Goal: Transaction & Acquisition: Book appointment/travel/reservation

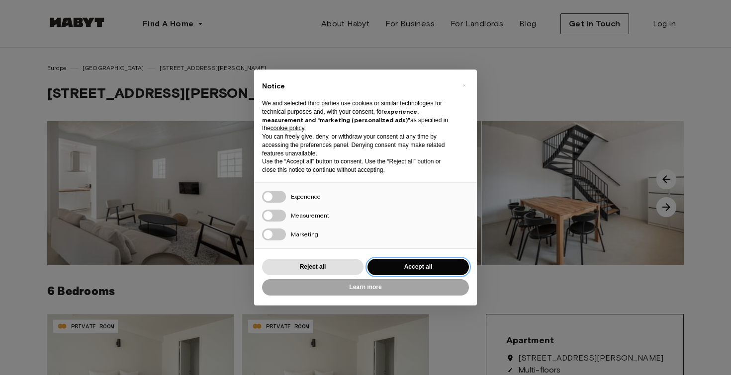
click at [402, 264] on button "Accept all" at bounding box center [417, 267] width 101 height 16
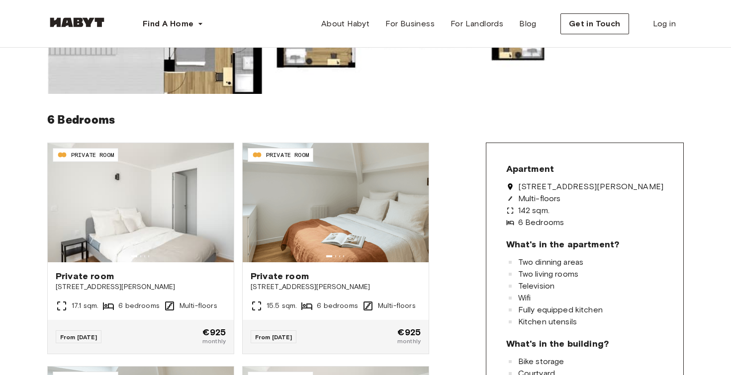
scroll to position [176, 0]
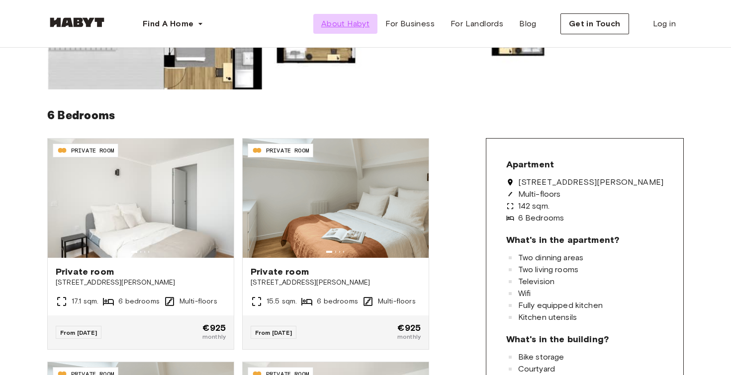
click at [360, 18] on span "About Habyt" at bounding box center [345, 24] width 48 height 12
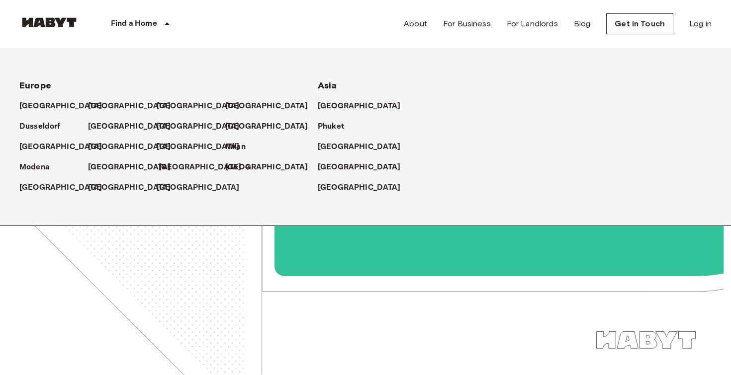
click at [167, 170] on p "[GEOGRAPHIC_DATA]" at bounding box center [200, 168] width 83 height 12
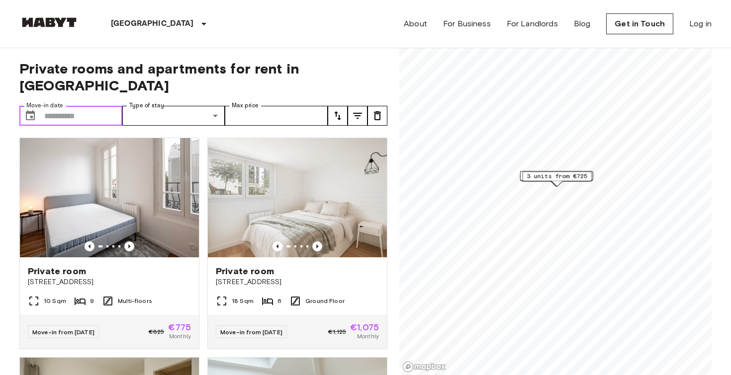
click at [98, 106] on input "Move-in date" at bounding box center [83, 116] width 78 height 20
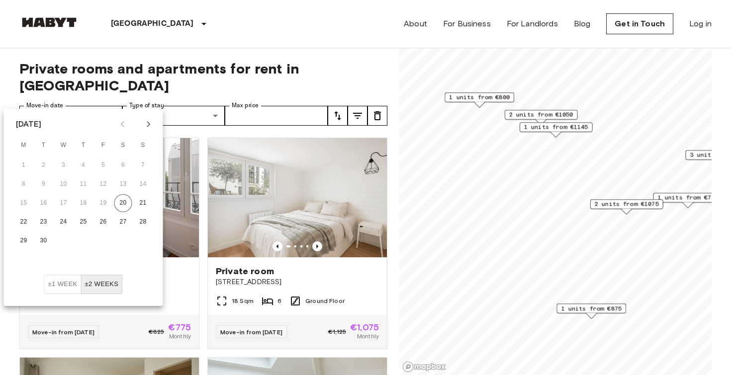
click at [150, 123] on icon "Next month" at bounding box center [149, 124] width 12 height 12
click at [147, 122] on icon "Next month" at bounding box center [149, 124] width 12 height 12
click at [125, 121] on icon "Previous month" at bounding box center [123, 124] width 12 height 12
click at [145, 121] on icon "Next month" at bounding box center [149, 124] width 12 height 12
click at [128, 167] on button "1" at bounding box center [123, 166] width 18 height 18
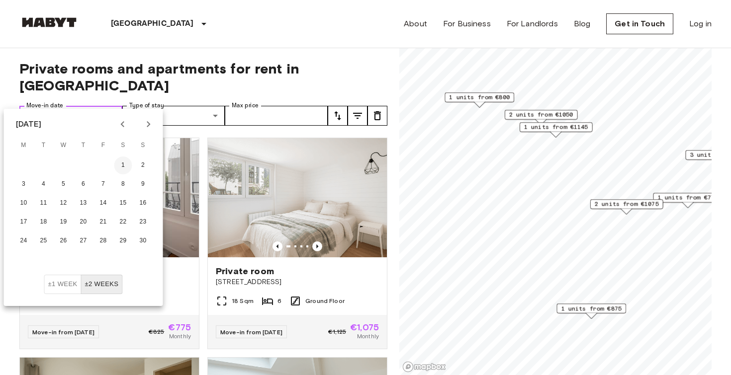
type input "**********"
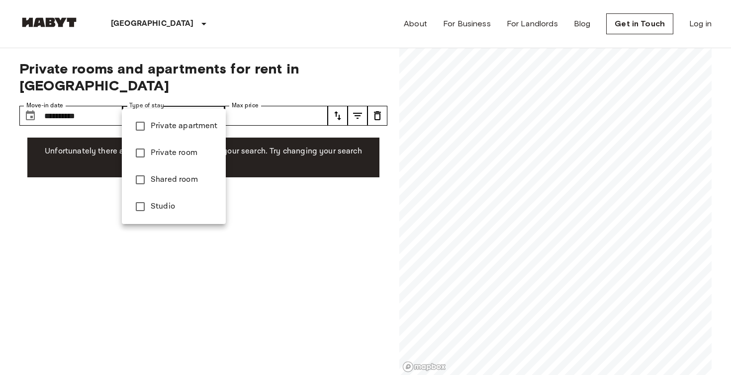
click at [183, 178] on span "Shared room" at bounding box center [184, 180] width 67 height 12
type input "**********"
click at [255, 82] on div at bounding box center [365, 187] width 731 height 375
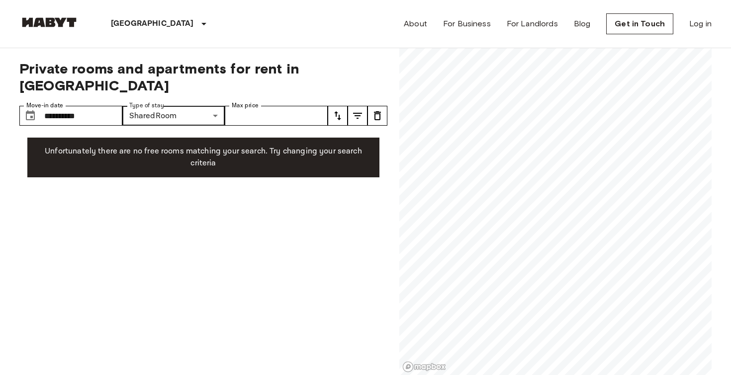
click at [255, 97] on div "Private apartment Private room Shared room Studio" at bounding box center [365, 187] width 731 height 375
click at [255, 106] on input "Max price" at bounding box center [276, 116] width 103 height 20
type input "***"
click at [359, 201] on div "**********" at bounding box center [203, 212] width 368 height 328
click at [97, 106] on input "**********" at bounding box center [83, 116] width 78 height 20
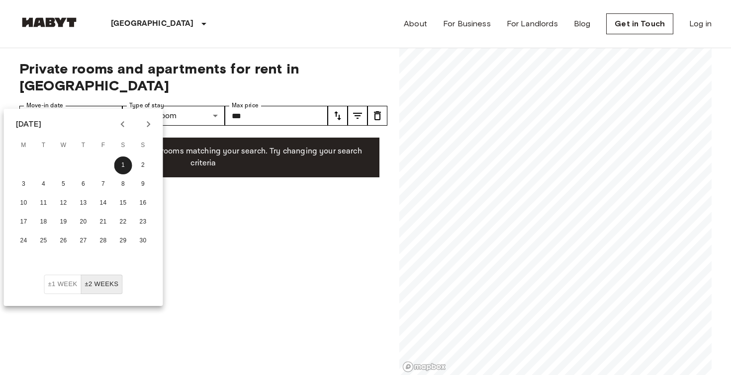
click at [93, 282] on button "±2 weeks" at bounding box center [102, 284] width 42 height 19
click at [106, 278] on button "±2 weeks" at bounding box center [102, 284] width 42 height 19
click at [123, 122] on icon "Previous month" at bounding box center [122, 124] width 3 height 6
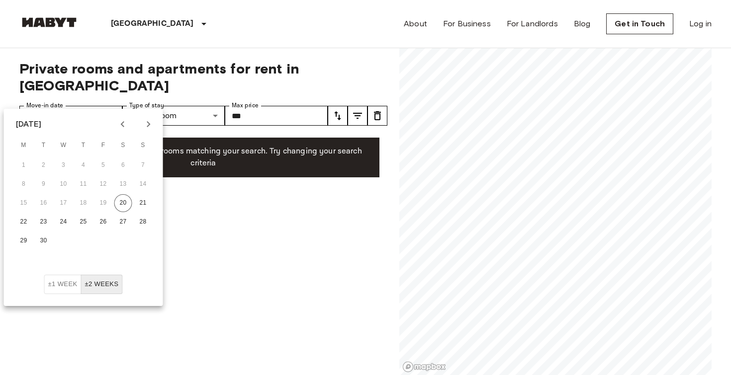
click at [123, 122] on icon "Previous month" at bounding box center [122, 124] width 3 height 6
click at [147, 124] on icon "Next month" at bounding box center [149, 124] width 12 height 12
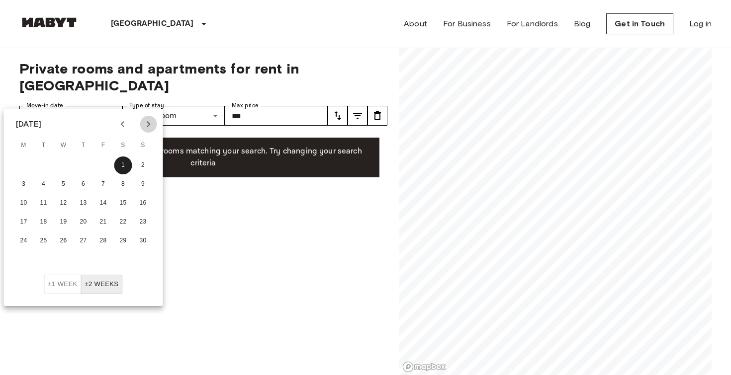
click at [147, 124] on icon "Next month" at bounding box center [149, 124] width 12 height 12
click at [127, 122] on icon "Previous month" at bounding box center [123, 124] width 12 height 12
click at [90, 162] on button "1" at bounding box center [84, 166] width 18 height 18
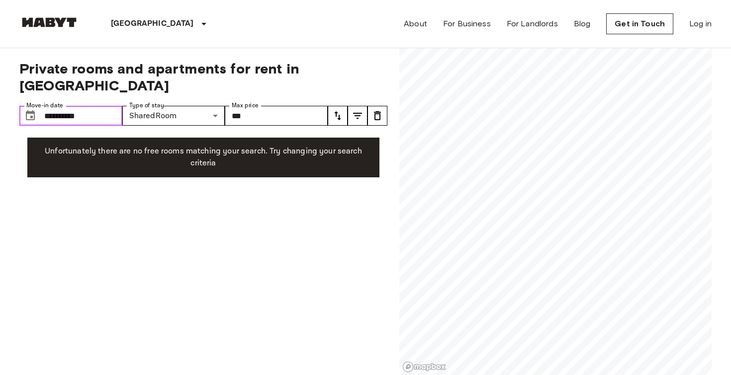
type input "**********"
click at [339, 111] on icon "tune" at bounding box center [337, 115] width 7 height 9
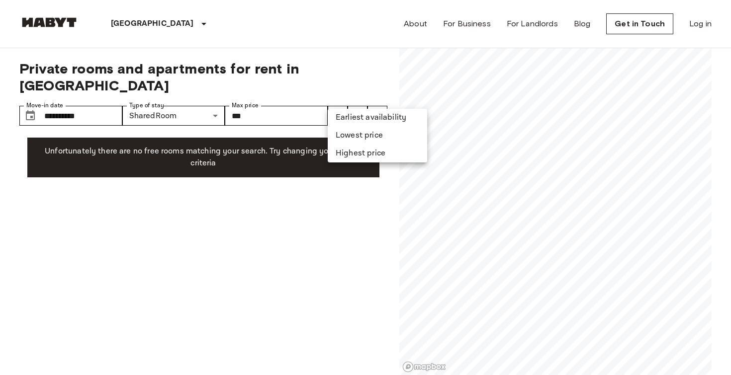
click at [339, 99] on div at bounding box center [365, 187] width 731 height 375
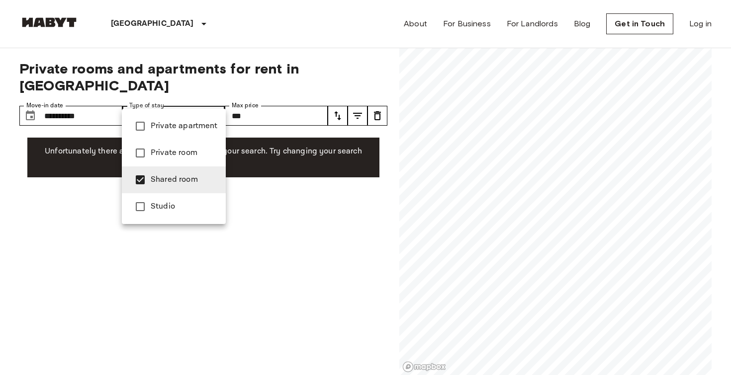
click at [288, 99] on div at bounding box center [365, 187] width 731 height 375
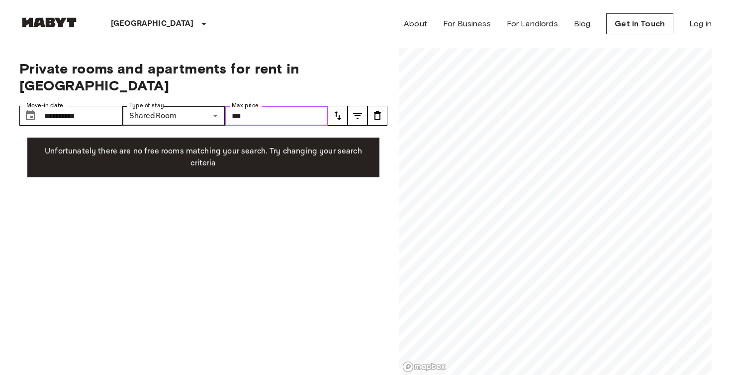
click at [261, 106] on input "***" at bounding box center [276, 116] width 103 height 20
type input "*"
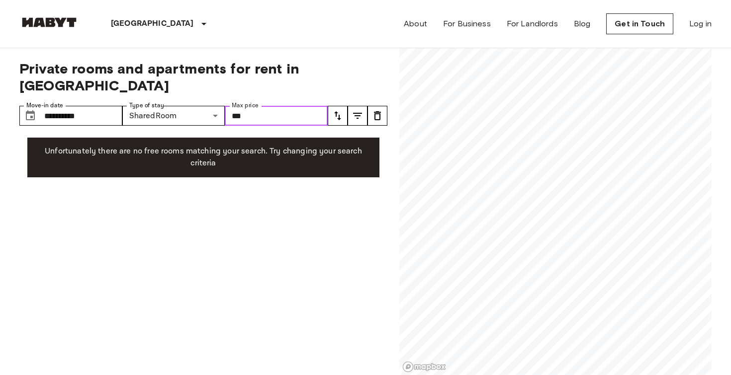
type input "***"
click at [315, 224] on div "**********" at bounding box center [203, 212] width 368 height 328
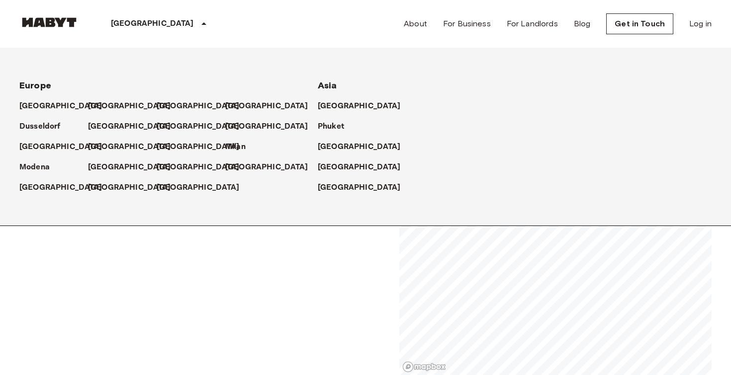
drag, startPoint x: 137, startPoint y: 24, endPoint x: 137, endPoint y: 33, distance: 9.4
click at [198, 24] on icon at bounding box center [204, 24] width 12 height 12
click at [188, 243] on div "**********" at bounding box center [203, 212] width 368 height 328
click at [205, 291] on div "**********" at bounding box center [203, 212] width 368 height 328
click at [114, 32] on div "[GEOGRAPHIC_DATA]" at bounding box center [160, 24] width 163 height 48
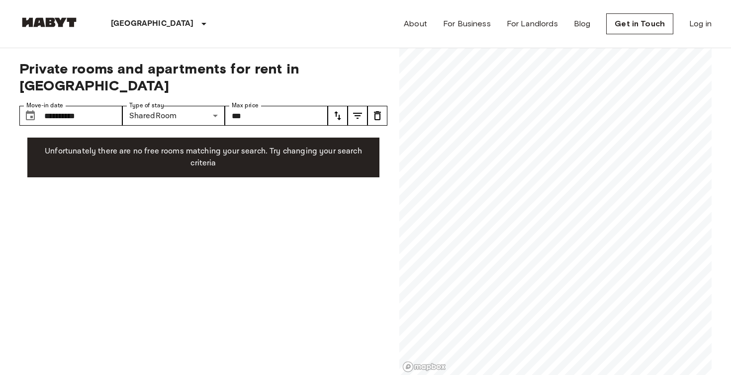
click at [29, 32] on div "Paris Europe Amsterdam Berlin Brussels Cologne Dusseldorf Frankfurt Graz Hambur…" at bounding box center [130, 24] width 222 height 48
click at [42, 29] on link at bounding box center [49, 23] width 60 height 13
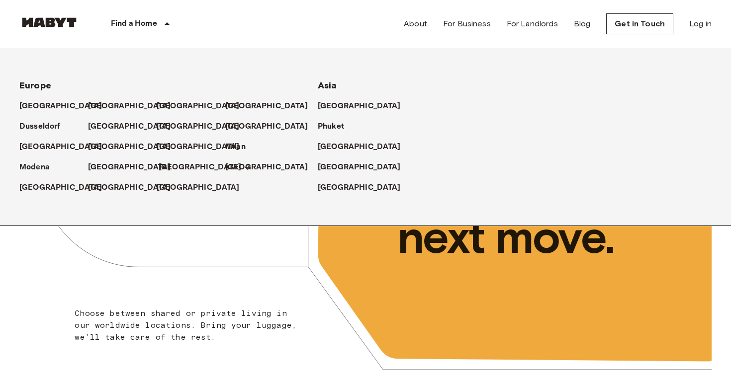
click at [162, 170] on p "[GEOGRAPHIC_DATA]" at bounding box center [200, 168] width 83 height 12
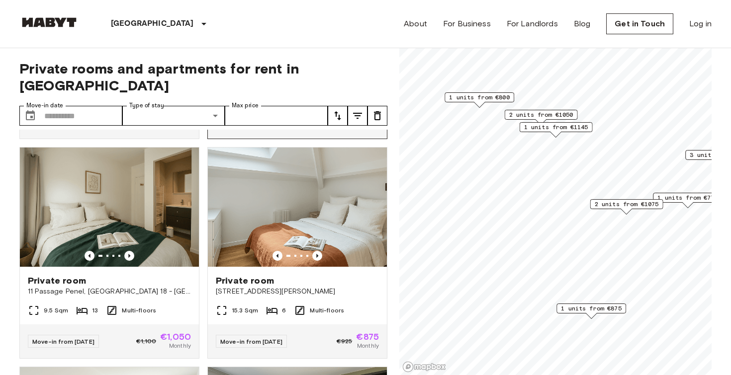
scroll to position [214, 0]
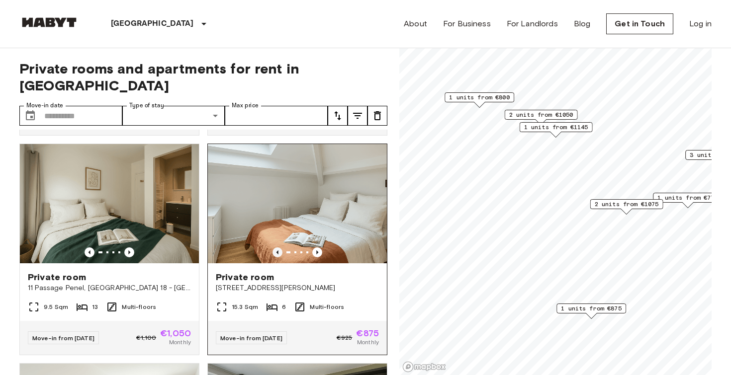
click at [277, 248] on icon "Previous image" at bounding box center [277, 253] width 10 height 10
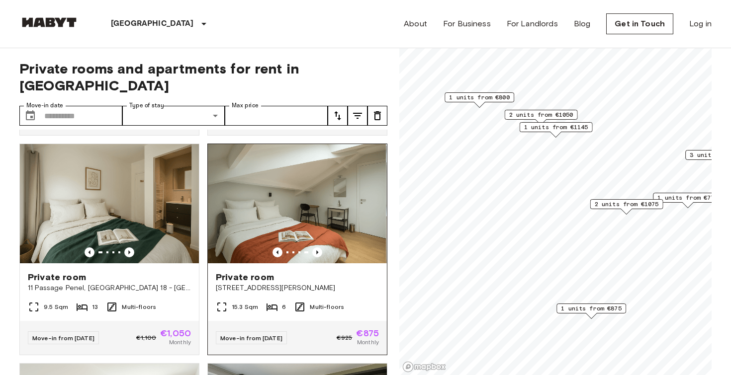
click at [296, 279] on div "Private room 22 Rue Michelet, Ivry-sur-Seine" at bounding box center [297, 282] width 179 height 38
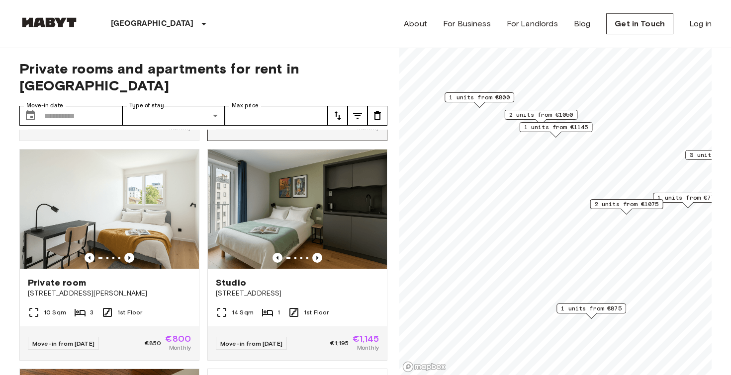
scroll to position [455, 0]
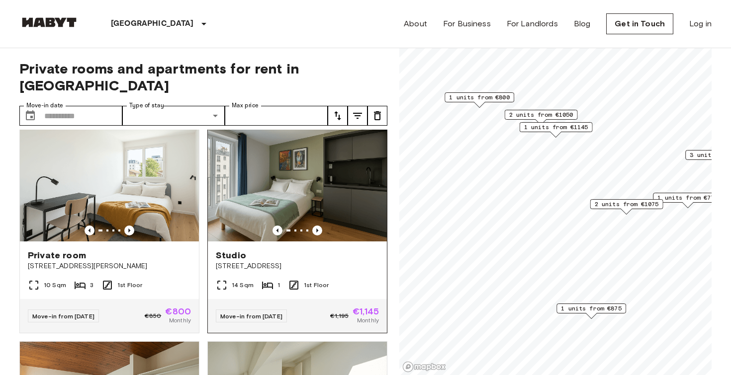
click at [322, 226] on div at bounding box center [297, 231] width 179 height 10
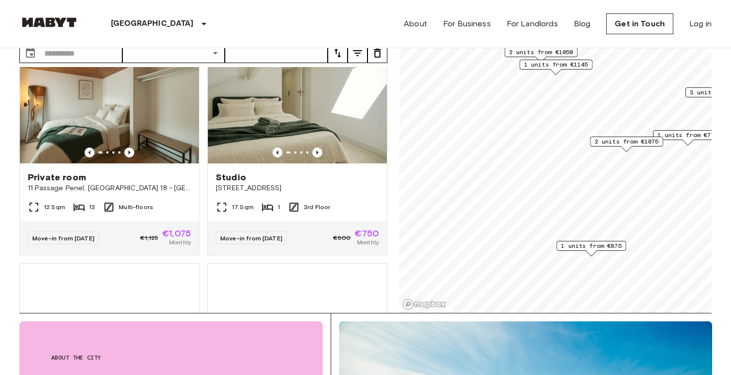
scroll to position [704, 0]
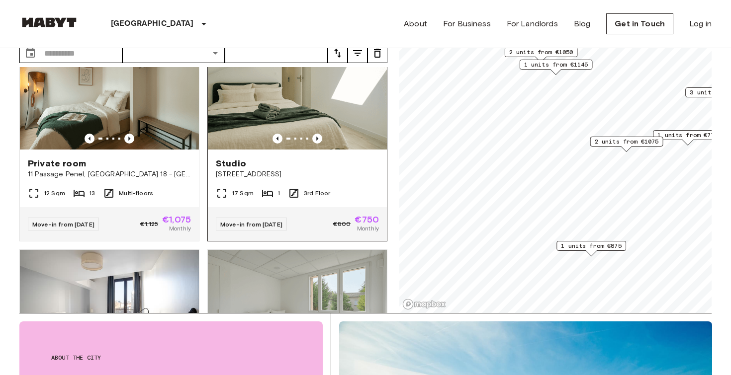
click at [294, 170] on span "[STREET_ADDRESS]" at bounding box center [297, 175] width 163 height 10
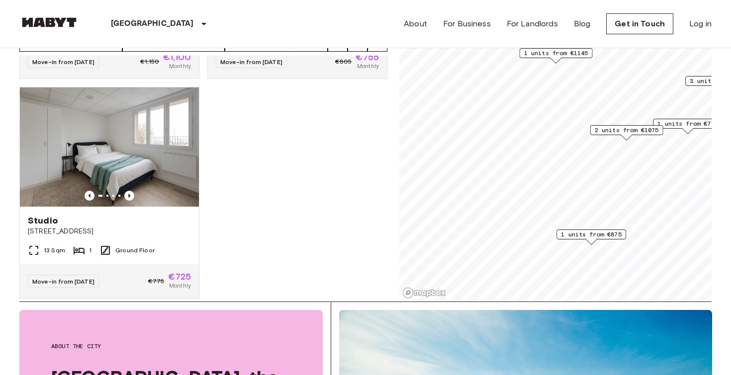
scroll to position [76, 0]
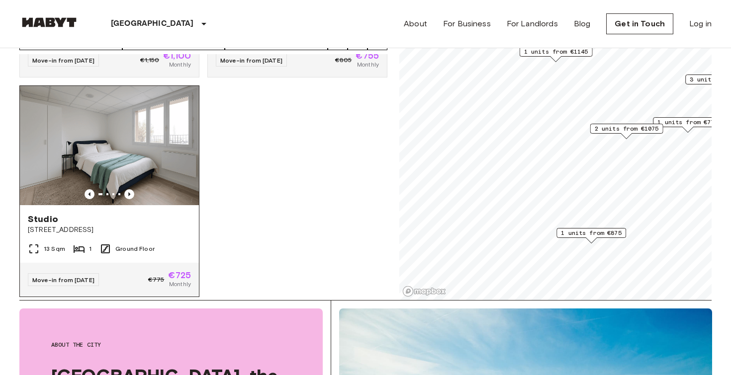
click at [165, 213] on div "Studio" at bounding box center [109, 219] width 163 height 12
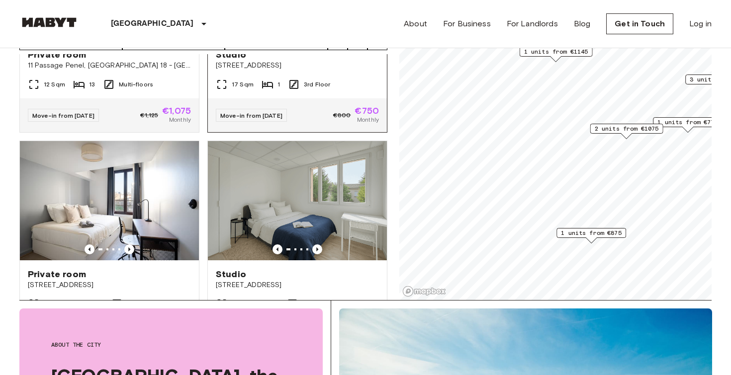
scroll to position [738, 0]
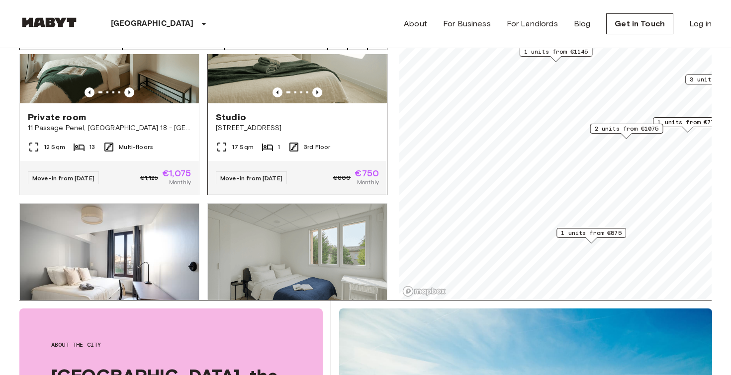
click at [323, 141] on div "17 Sqm 1 3rd Floor" at bounding box center [297, 151] width 179 height 20
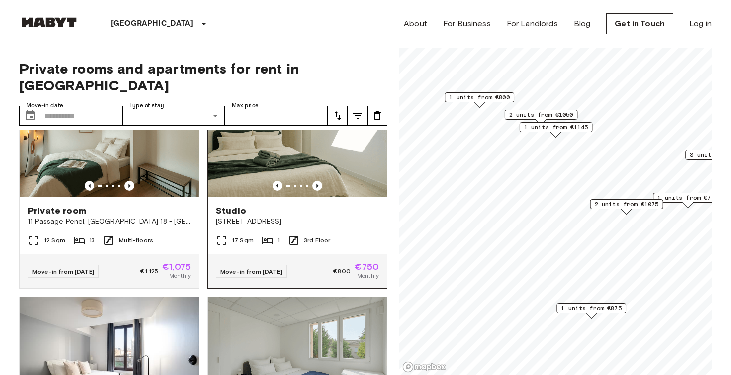
scroll to position [0, 0]
click at [255, 255] on div "Move-in from 17 Jan 26 €800 €750 Monthly" at bounding box center [297, 272] width 179 height 34
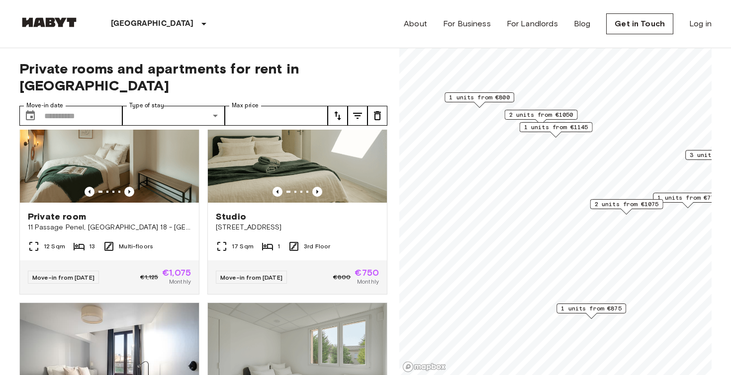
scroll to position [702, 0]
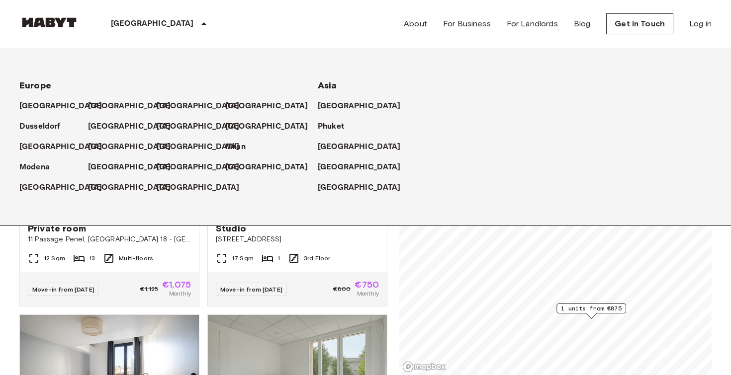
click at [53, 99] on div "[GEOGRAPHIC_DATA]" at bounding box center [53, 102] width 69 height 20
click at [53, 108] on p "[GEOGRAPHIC_DATA]" at bounding box center [62, 106] width 83 height 12
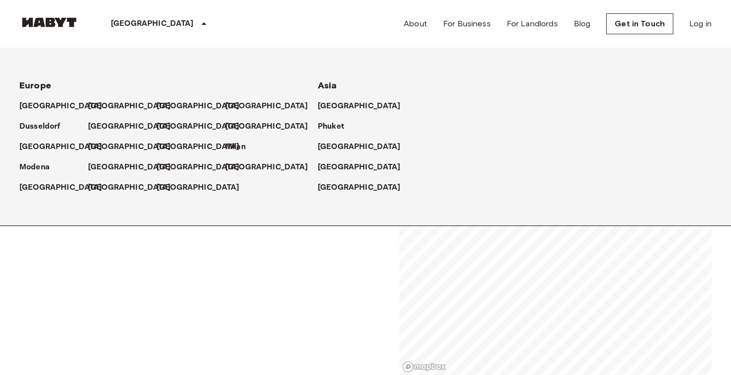
click at [140, 21] on p "[GEOGRAPHIC_DATA]" at bounding box center [152, 24] width 83 height 12
click at [166, 108] on p "[GEOGRAPHIC_DATA]" at bounding box center [200, 106] width 83 height 12
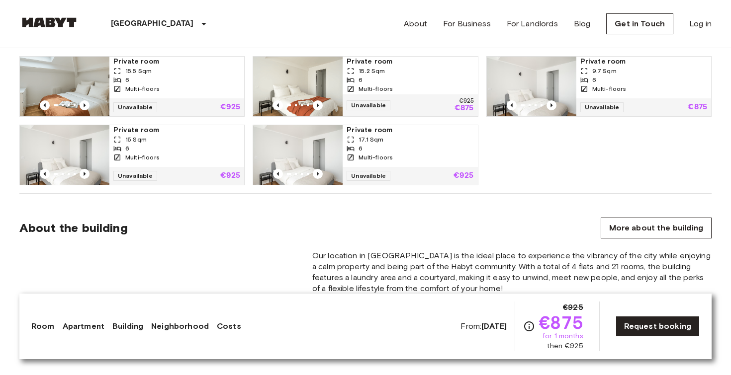
scroll to position [732, 0]
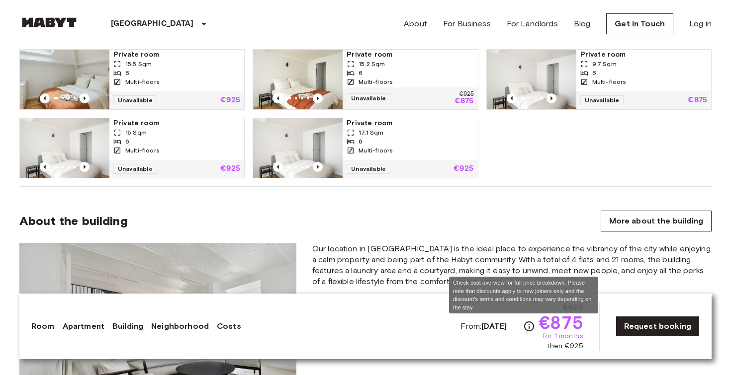
click at [523, 326] on icon "Check cost overview for full price breakdown. Please note that discounts apply …" at bounding box center [529, 327] width 12 height 12
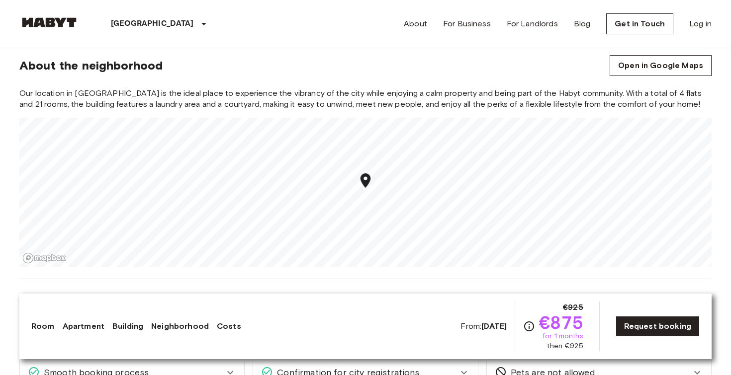
scroll to position [1143, 0]
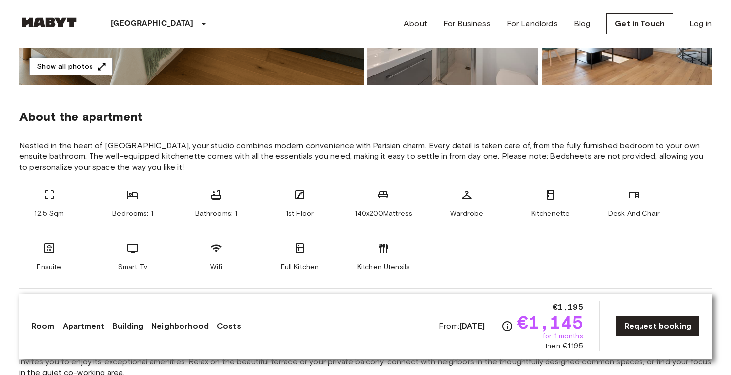
scroll to position [319, 0]
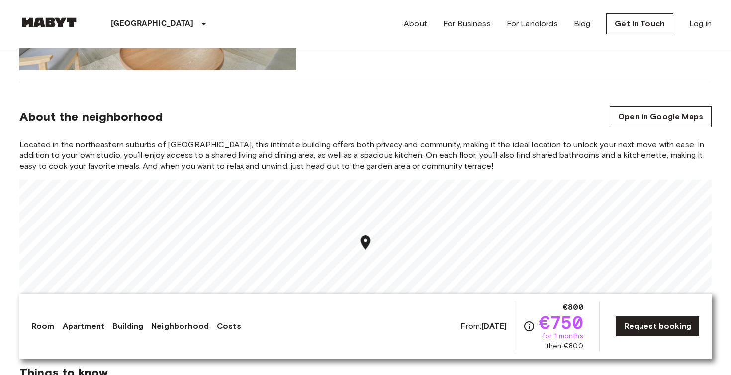
scroll to position [708, 0]
click at [367, 172] on div "Located in the northeastern suburbs of [GEOGRAPHIC_DATA], this intimate buildin…" at bounding box center [365, 233] width 692 height 190
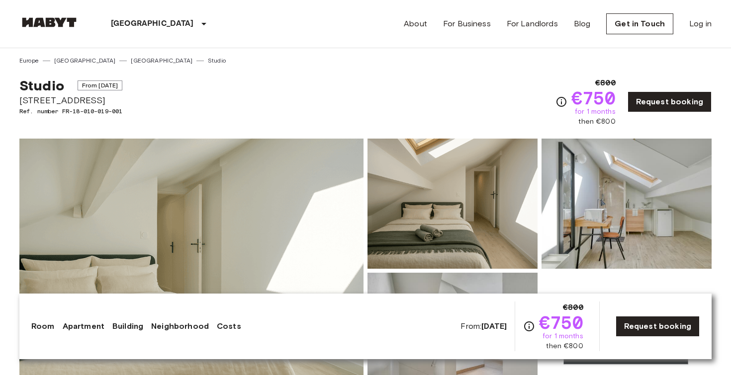
click at [523, 327] on icon "Check cost overview for full price breakdown. Please note that discounts apply …" at bounding box center [529, 327] width 12 height 12
click at [48, 328] on link "Room" at bounding box center [42, 327] width 23 height 12
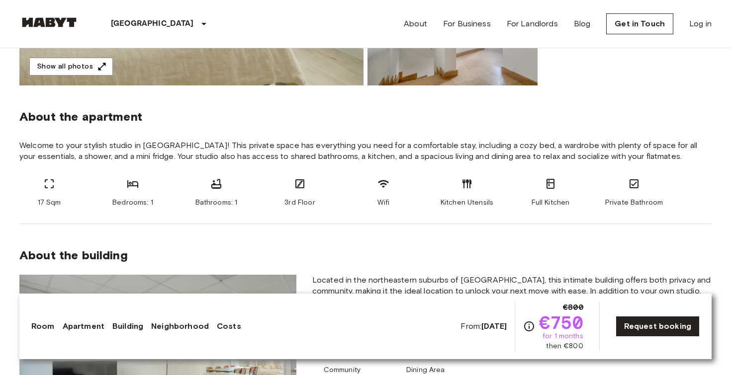
click at [91, 323] on link "Apartment" at bounding box center [84, 327] width 42 height 12
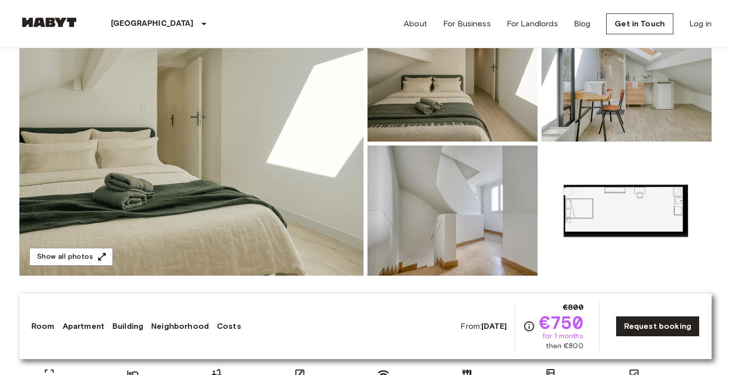
scroll to position [131, 0]
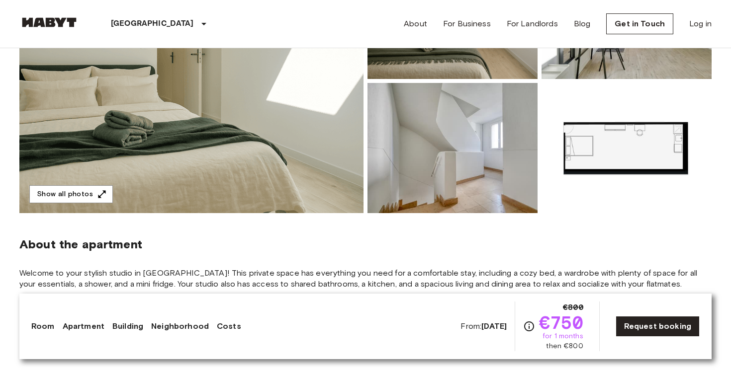
click at [140, 329] on link "Building" at bounding box center [127, 327] width 31 height 12
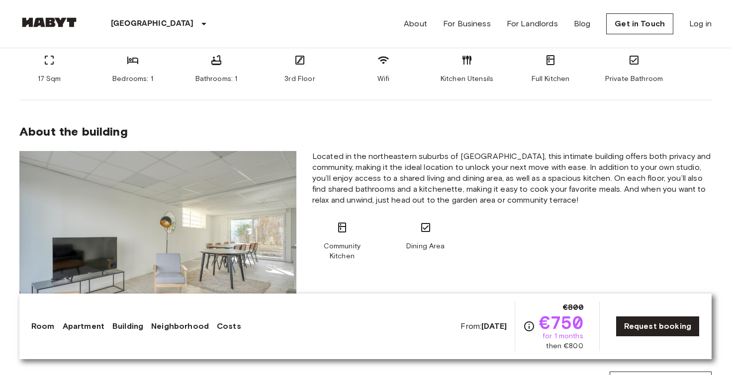
scroll to position [494, 0]
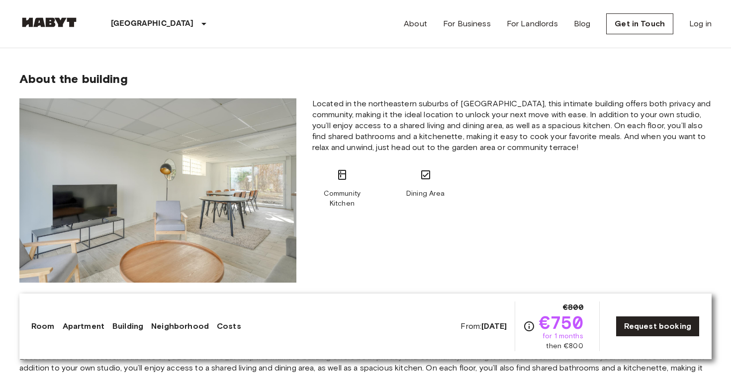
click at [187, 331] on link "Neighborhood" at bounding box center [180, 327] width 58 height 12
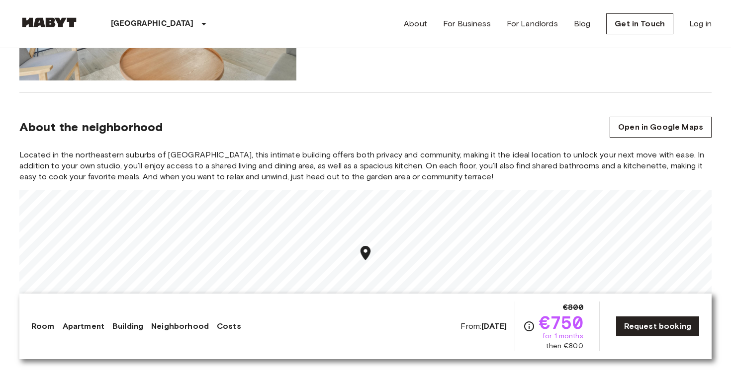
scroll to position [742, 0]
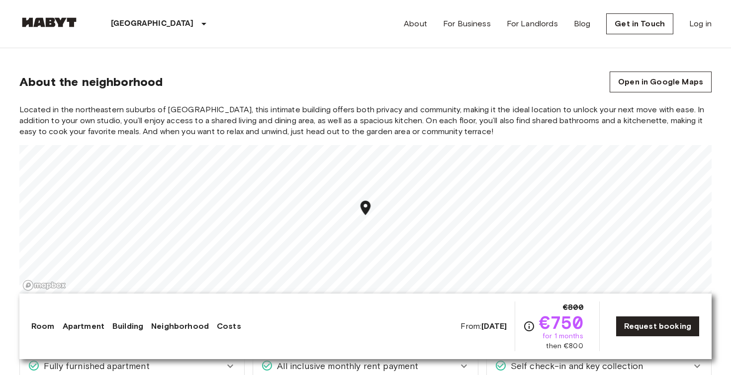
click at [232, 326] on link "Costs" at bounding box center [229, 327] width 24 height 12
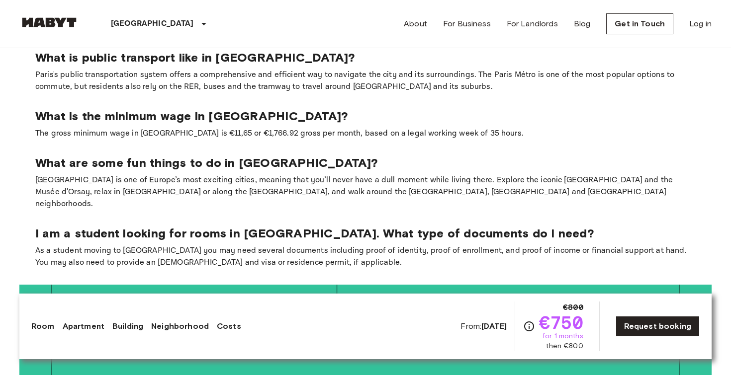
scroll to position [1790, 0]
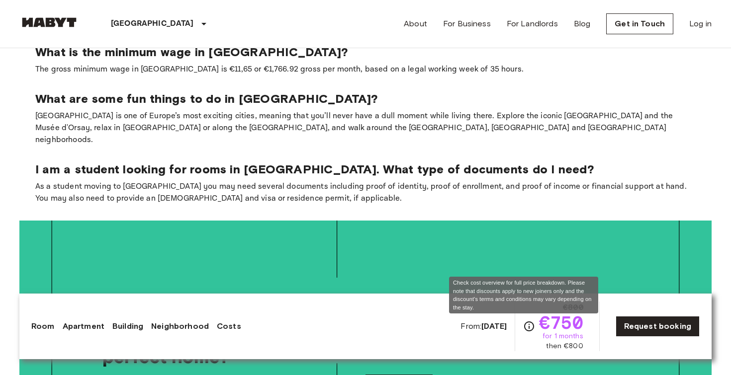
click at [523, 325] on icon "Check cost overview for full price breakdown. Please note that discounts apply …" at bounding box center [529, 327] width 12 height 12
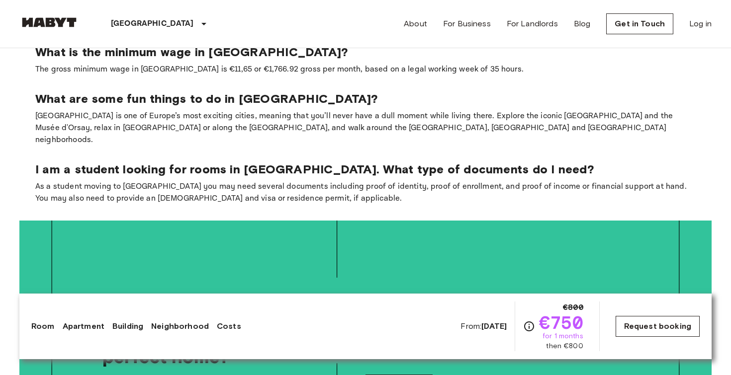
click at [648, 330] on link "Request booking" at bounding box center [657, 326] width 84 height 21
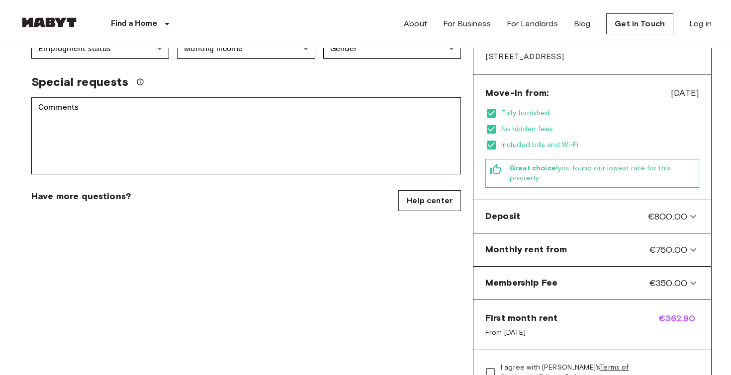
scroll to position [274, 0]
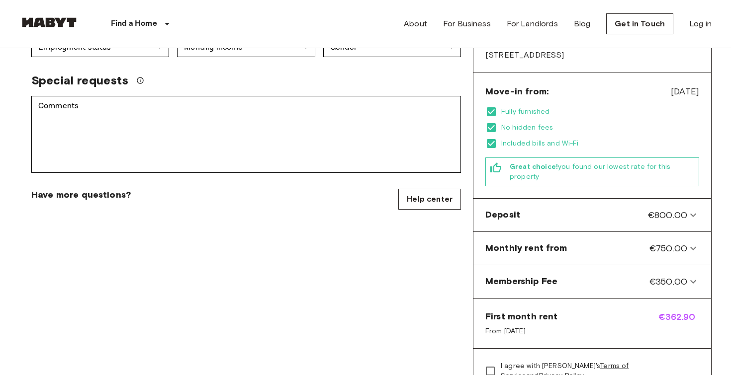
click at [494, 123] on icon at bounding box center [491, 127] width 9 height 9
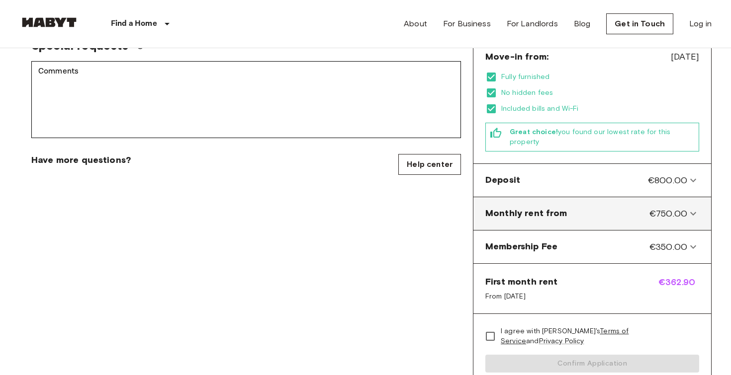
scroll to position [309, 0]
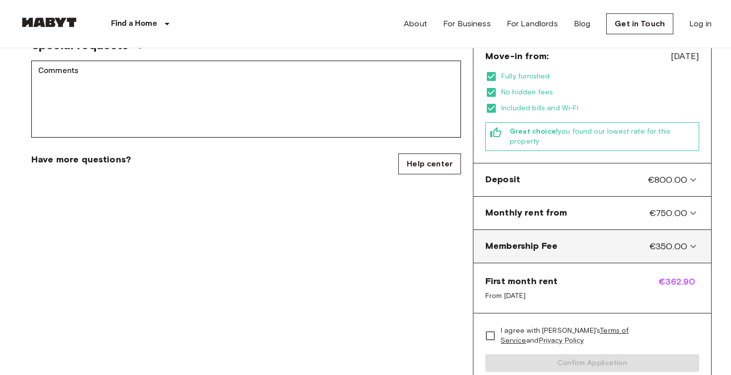
click at [656, 240] on span "€350.00" at bounding box center [668, 246] width 38 height 13
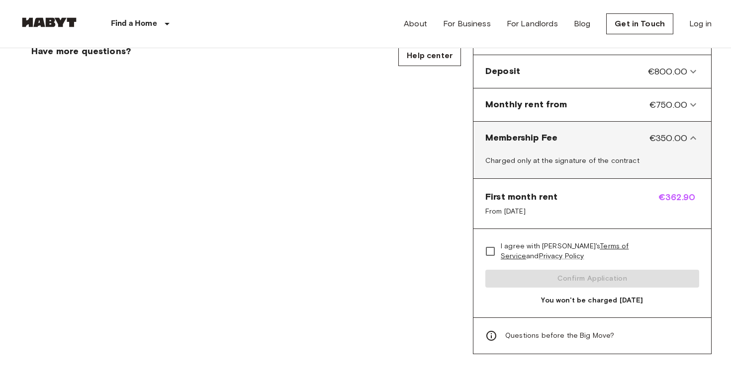
scroll to position [399, 0]
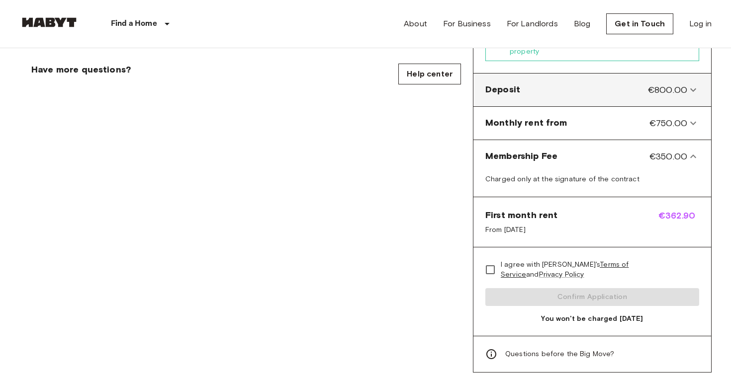
click at [661, 84] on span "€800.00" at bounding box center [667, 90] width 39 height 13
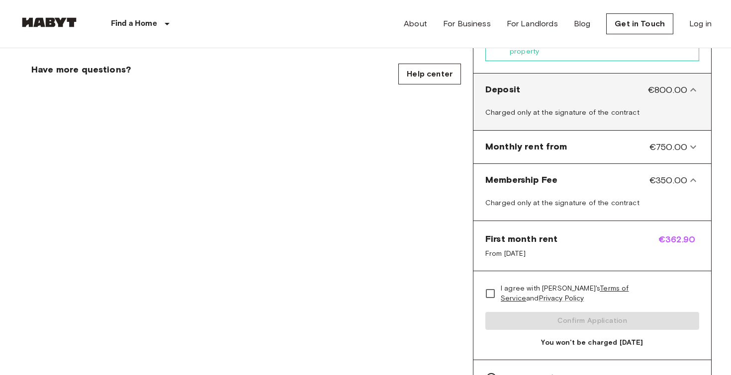
click at [661, 84] on span "€800.00" at bounding box center [667, 90] width 39 height 13
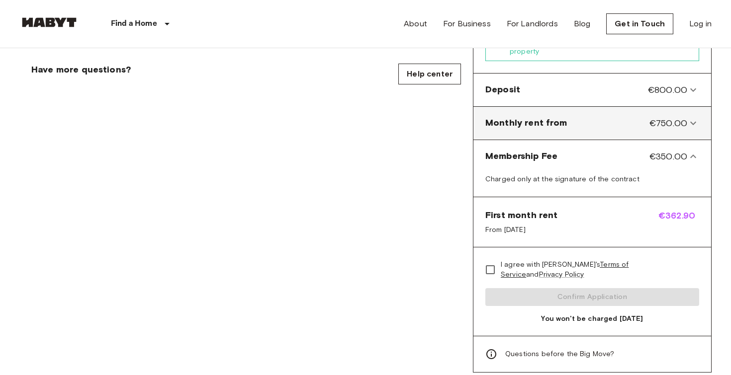
click at [662, 111] on from-panel "Monthly rent from €750.00" at bounding box center [592, 123] width 230 height 25
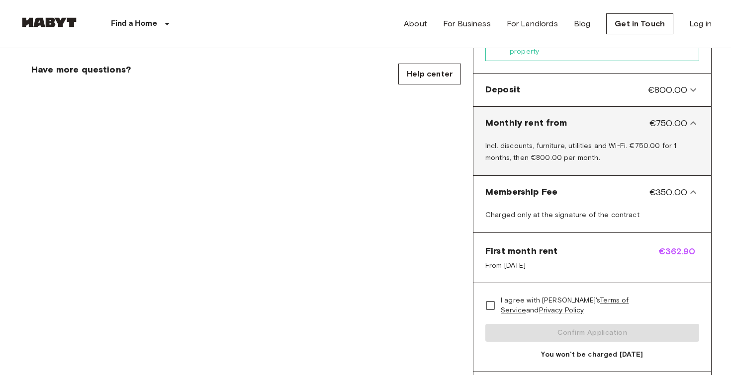
click at [662, 117] on span "€750.00" at bounding box center [668, 123] width 38 height 13
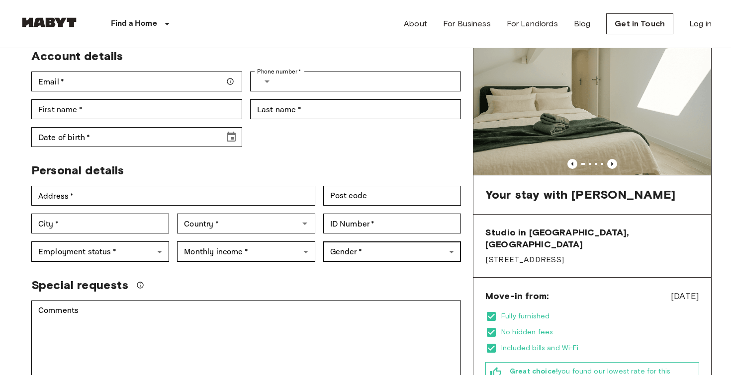
scroll to position [70, 0]
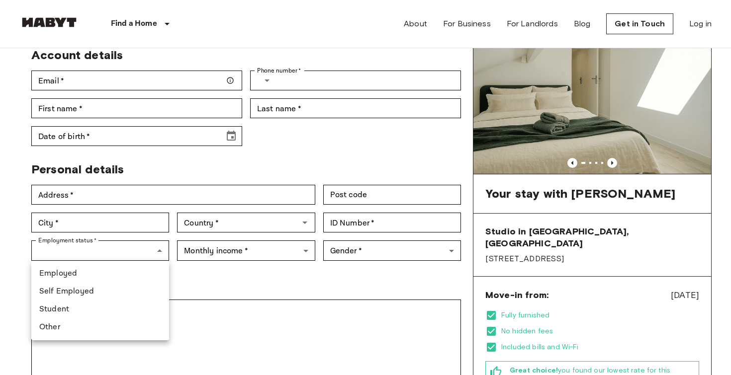
click at [116, 312] on li "Student" at bounding box center [100, 310] width 138 height 18
type input "*******"
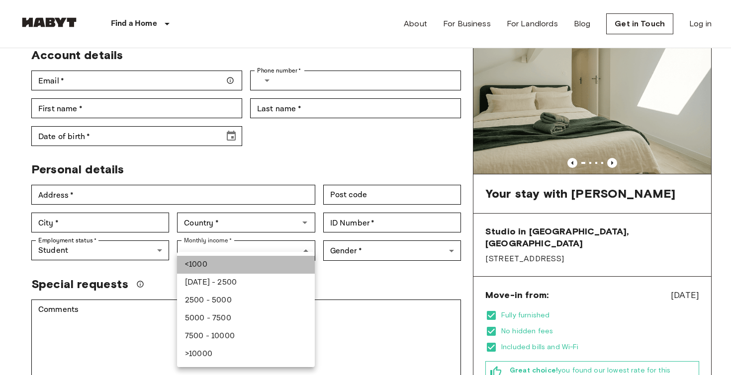
click at [230, 269] on li "<1000" at bounding box center [246, 265] width 138 height 18
type input "******"
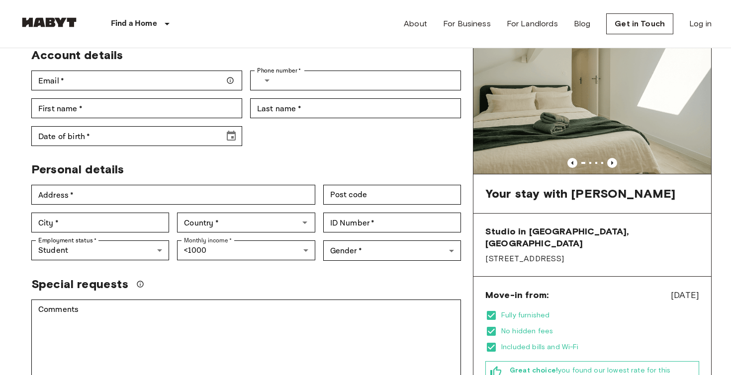
click at [369, 265] on div "Studio in [GEOGRAPHIC_DATA], [PERSON_NAME] Account details Email   * Email   * …" at bounding box center [245, 358] width 453 height 687
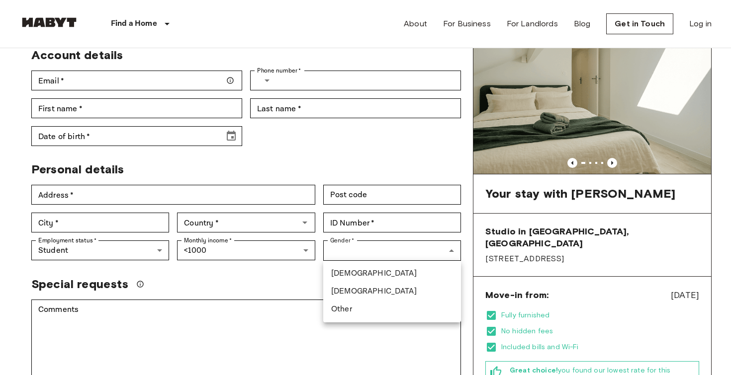
click at [355, 288] on li "[DEMOGRAPHIC_DATA]" at bounding box center [392, 292] width 138 height 18
type input "******"
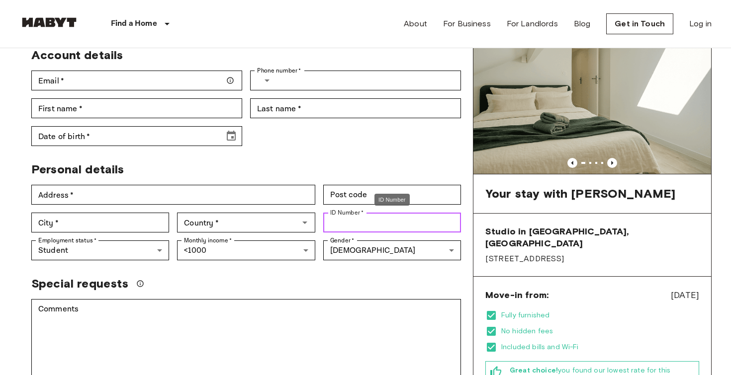
click at [358, 222] on input "ID Number   *" at bounding box center [392, 223] width 138 height 20
type input "*"
type input "**********"
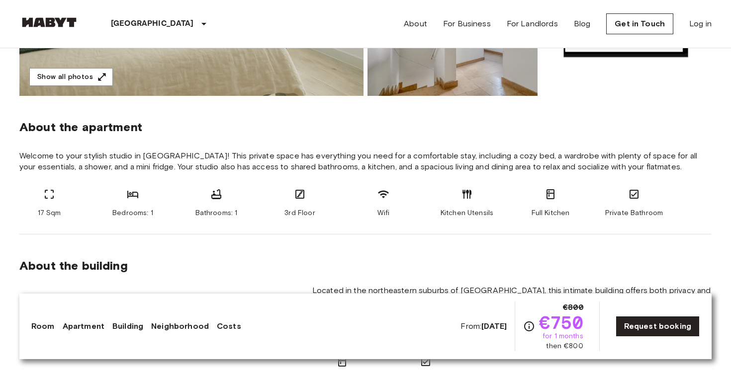
scroll to position [416, 0]
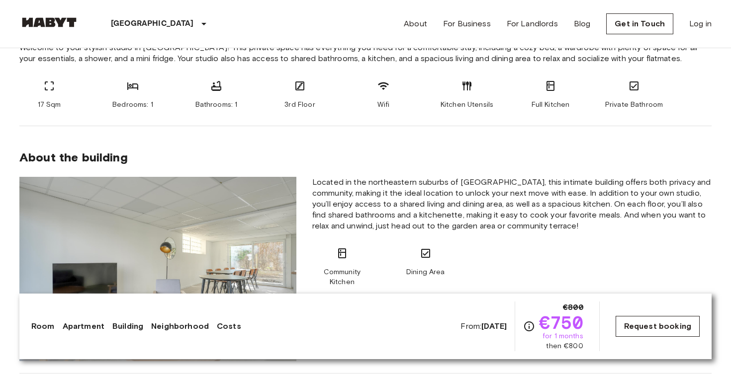
click at [660, 325] on link "Request booking" at bounding box center [657, 326] width 84 height 21
